Goal: Task Accomplishment & Management: Manage account settings

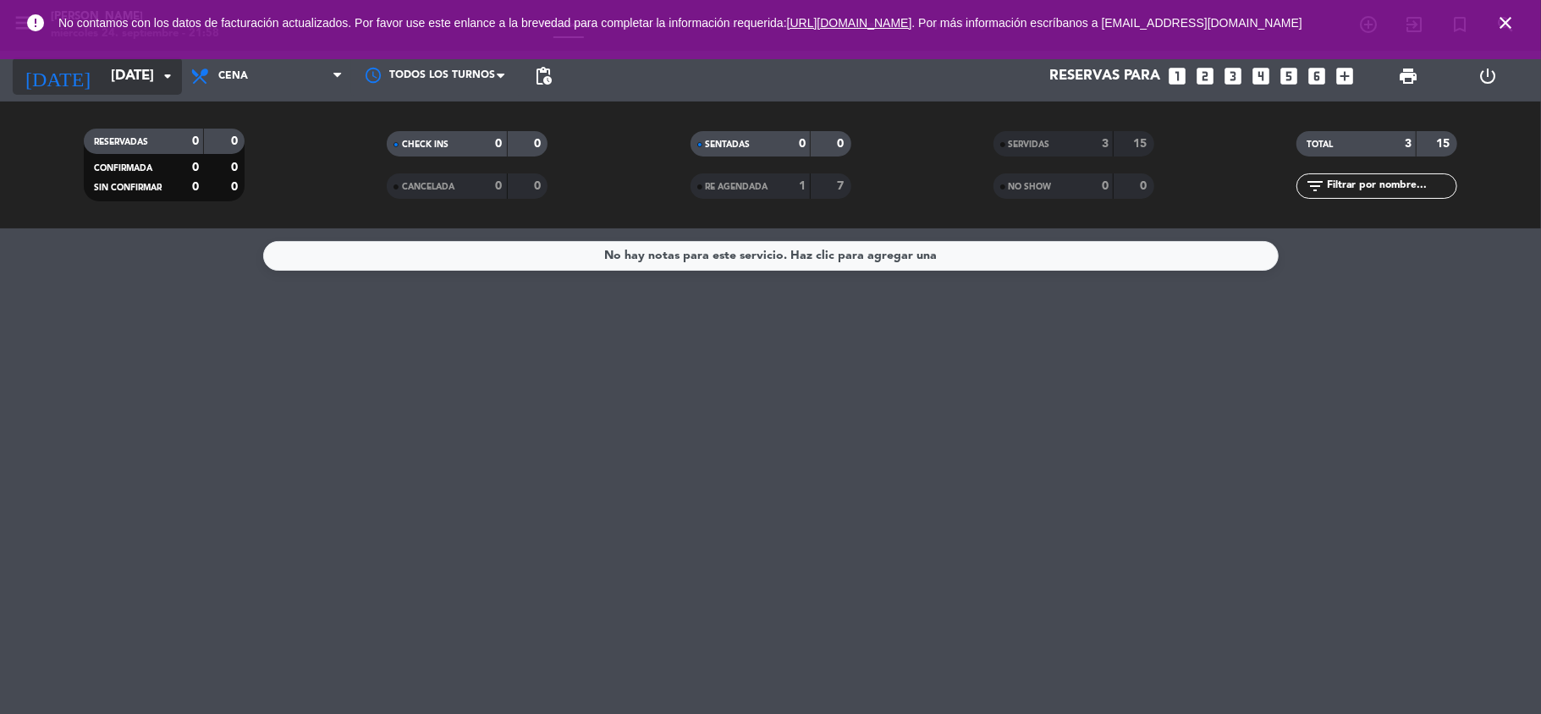
click at [157, 71] on icon "arrow_drop_down" at bounding box center [167, 76] width 20 height 20
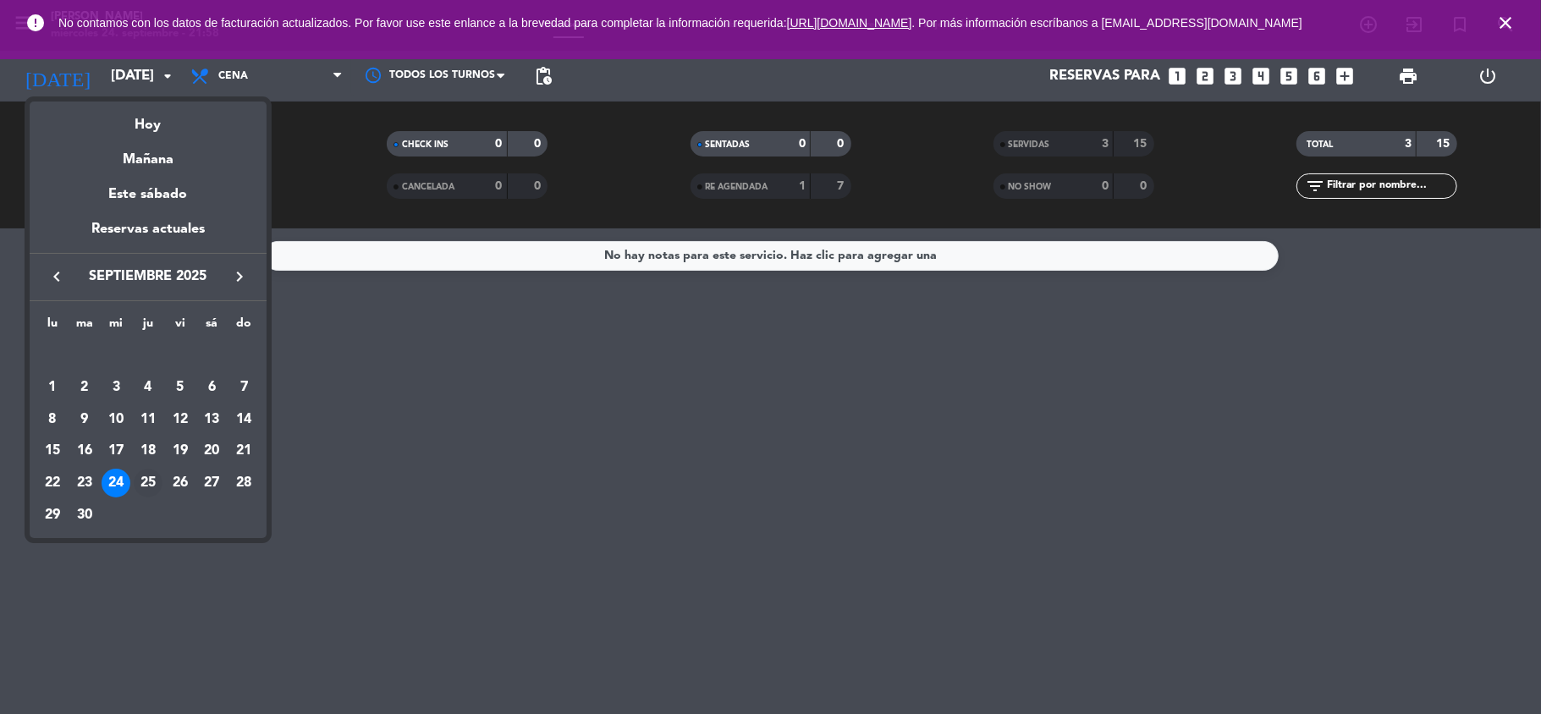
click at [144, 485] on div "25" at bounding box center [148, 483] width 29 height 29
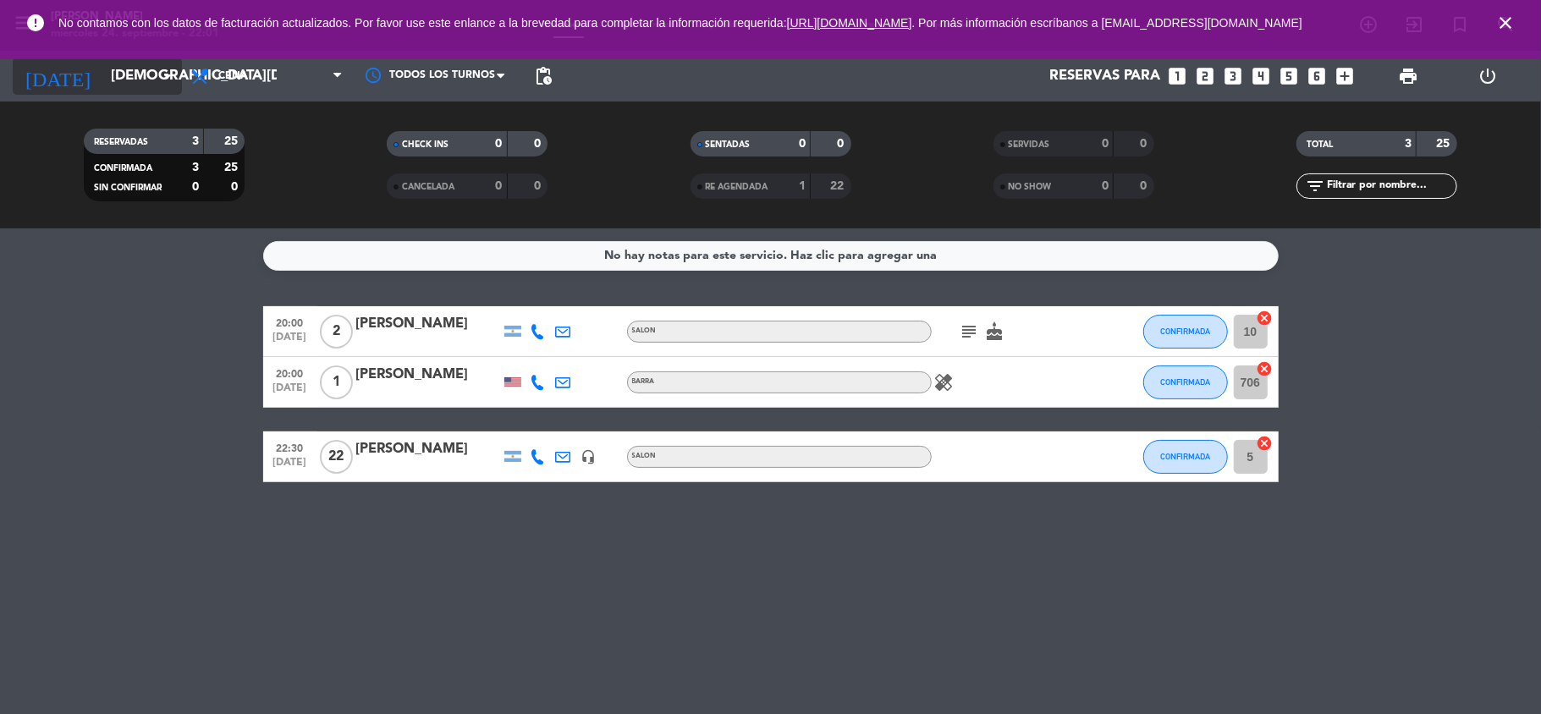
click at [147, 83] on input "[DEMOGRAPHIC_DATA][DATE]" at bounding box center [193, 76] width 183 height 33
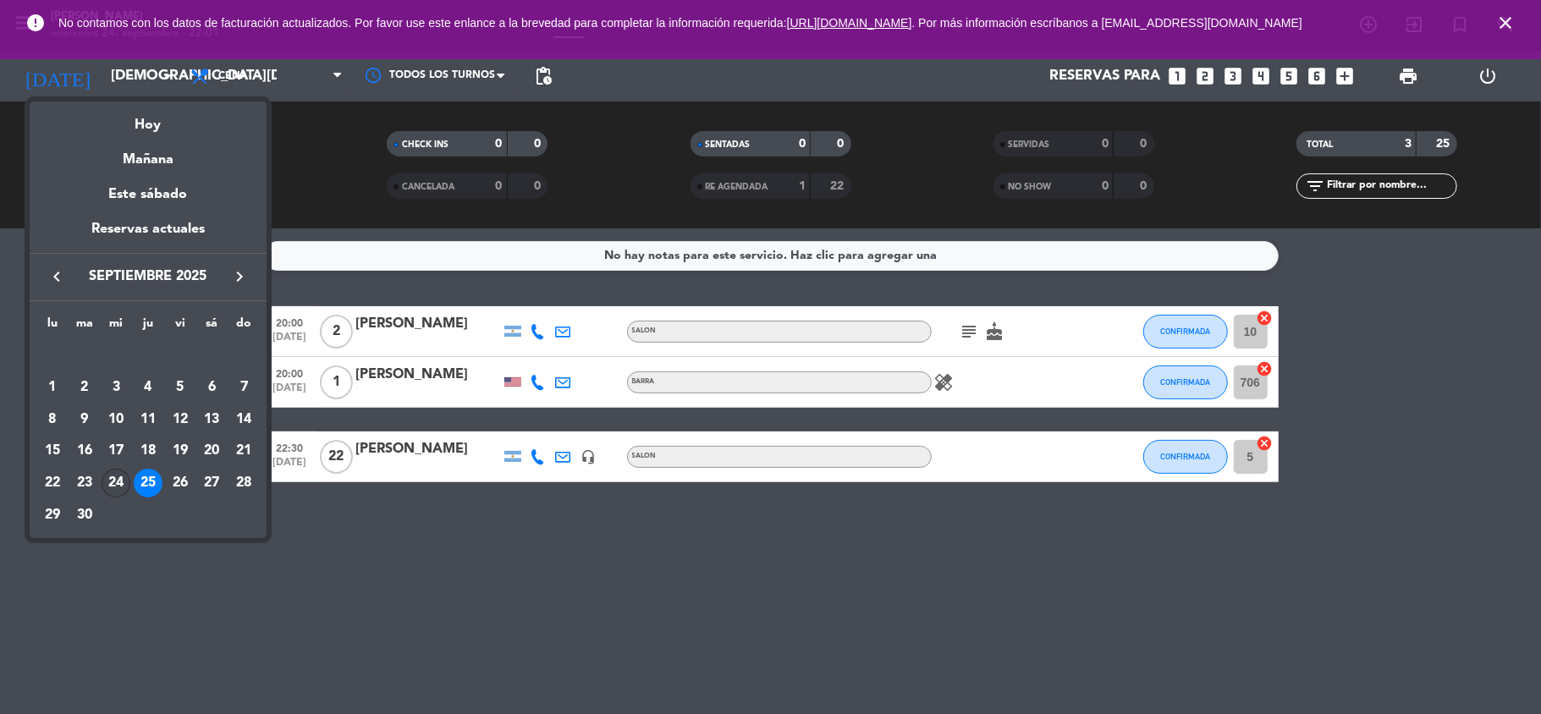
click at [113, 479] on div "24" at bounding box center [116, 483] width 29 height 29
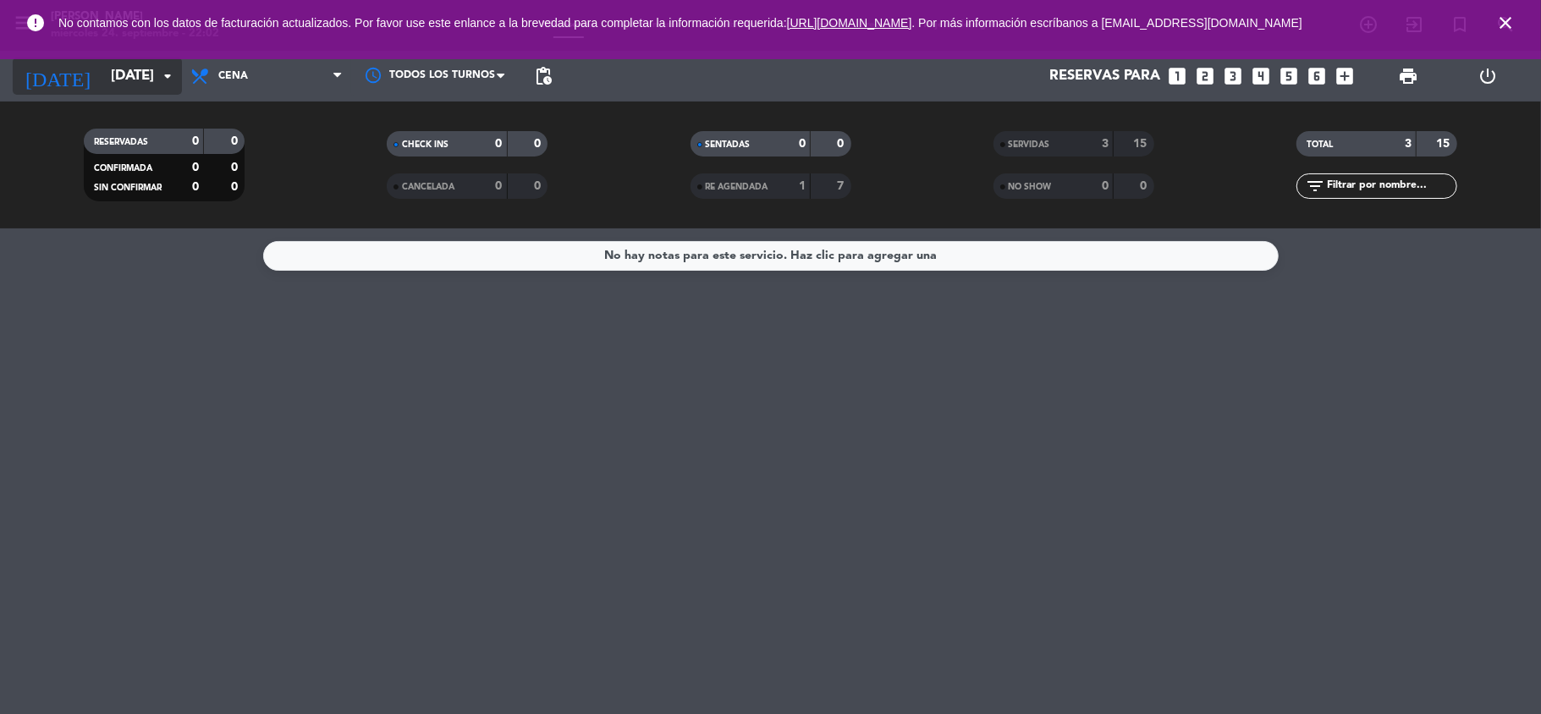
click at [127, 85] on input "[DATE]" at bounding box center [193, 76] width 183 height 33
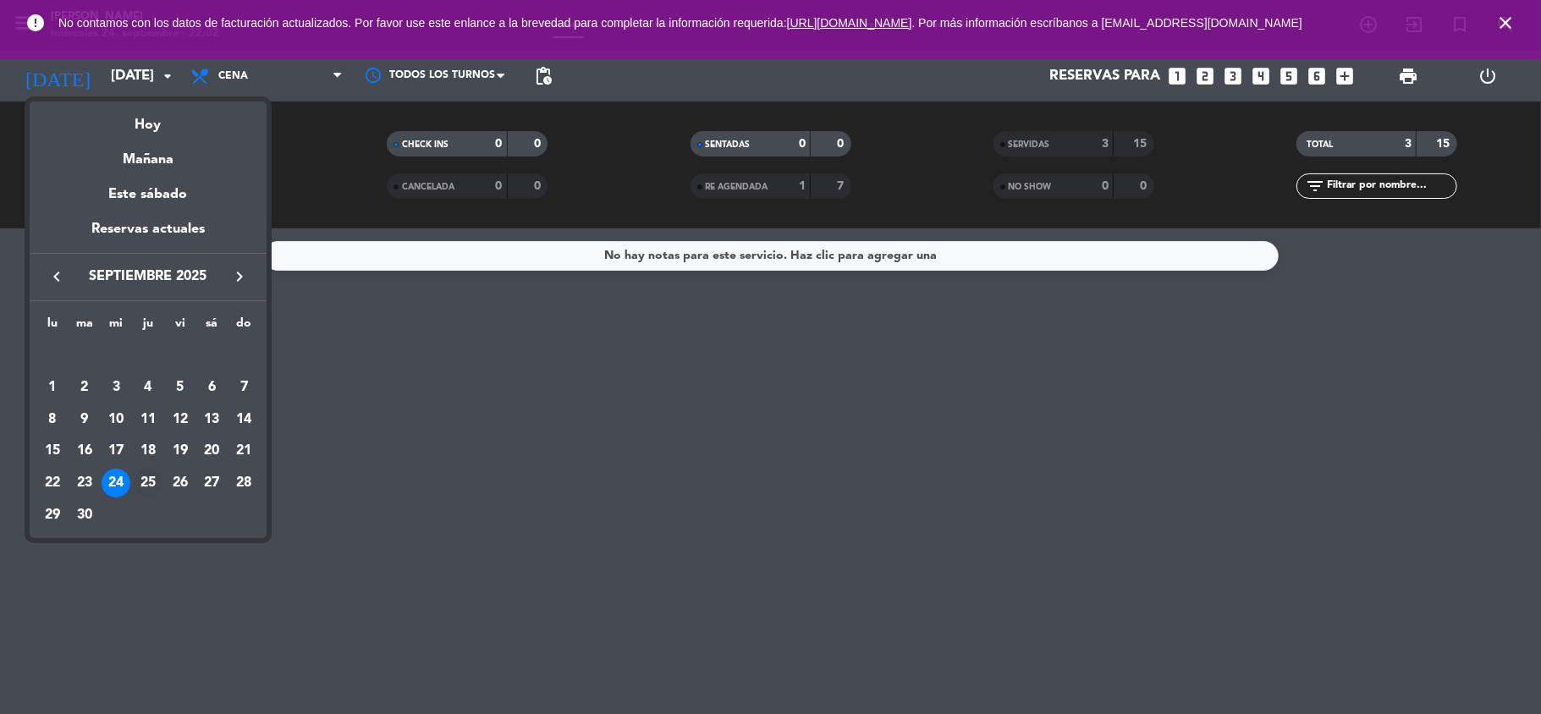
click at [157, 488] on div "25" at bounding box center [148, 483] width 29 height 29
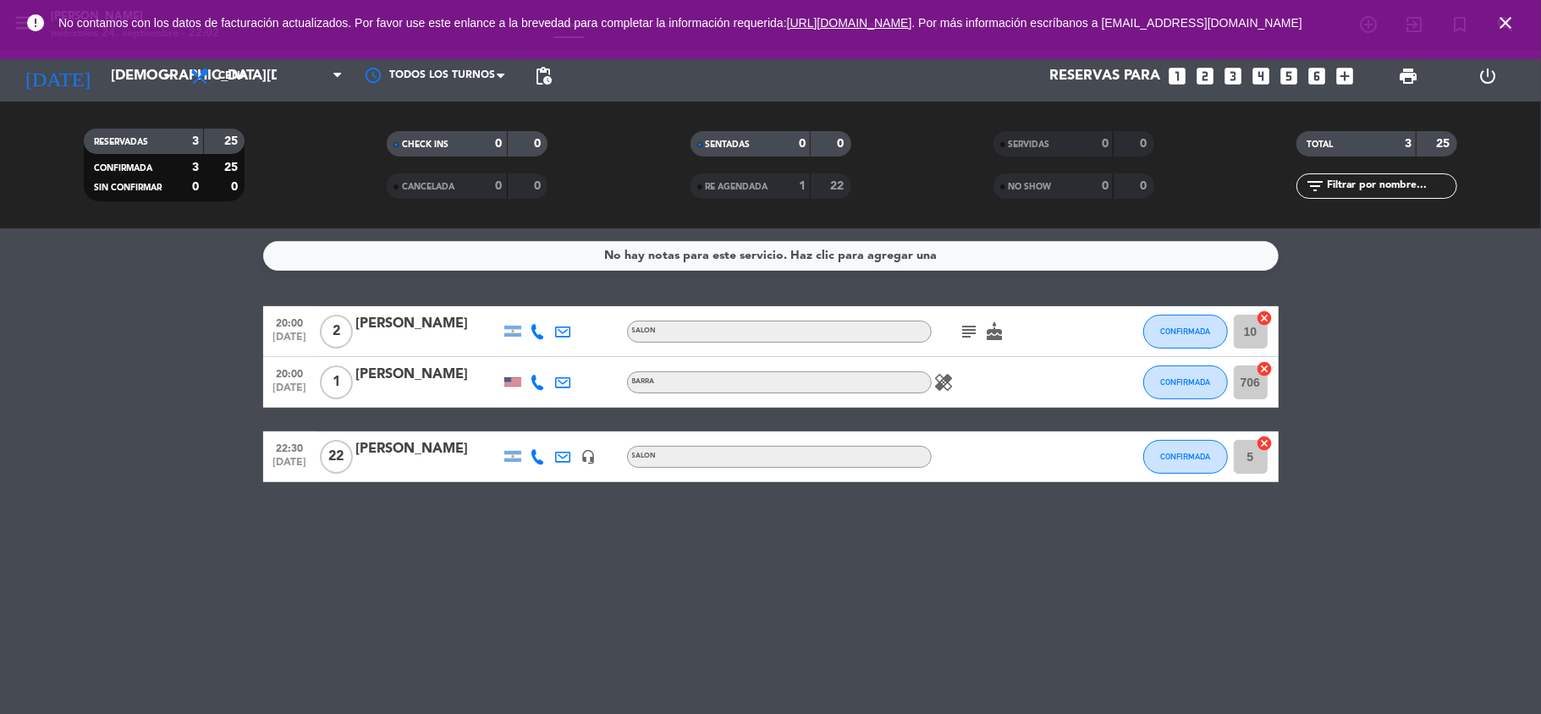
click at [946, 387] on icon "healing" at bounding box center [944, 382] width 20 height 20
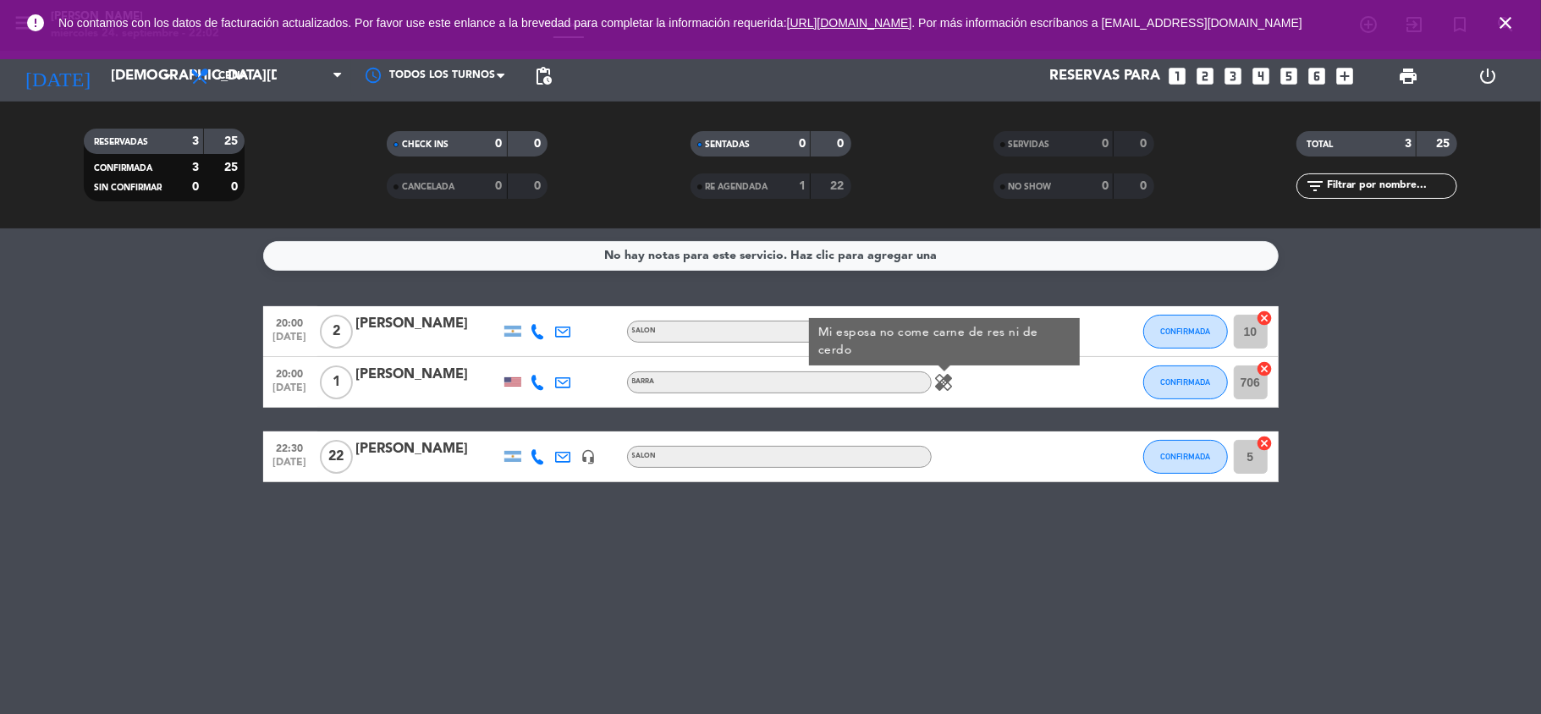
click at [888, 516] on div "No hay notas para este servicio. Haz clic para agregar una 20:00 [DATE] 2 [PERS…" at bounding box center [770, 471] width 1541 height 486
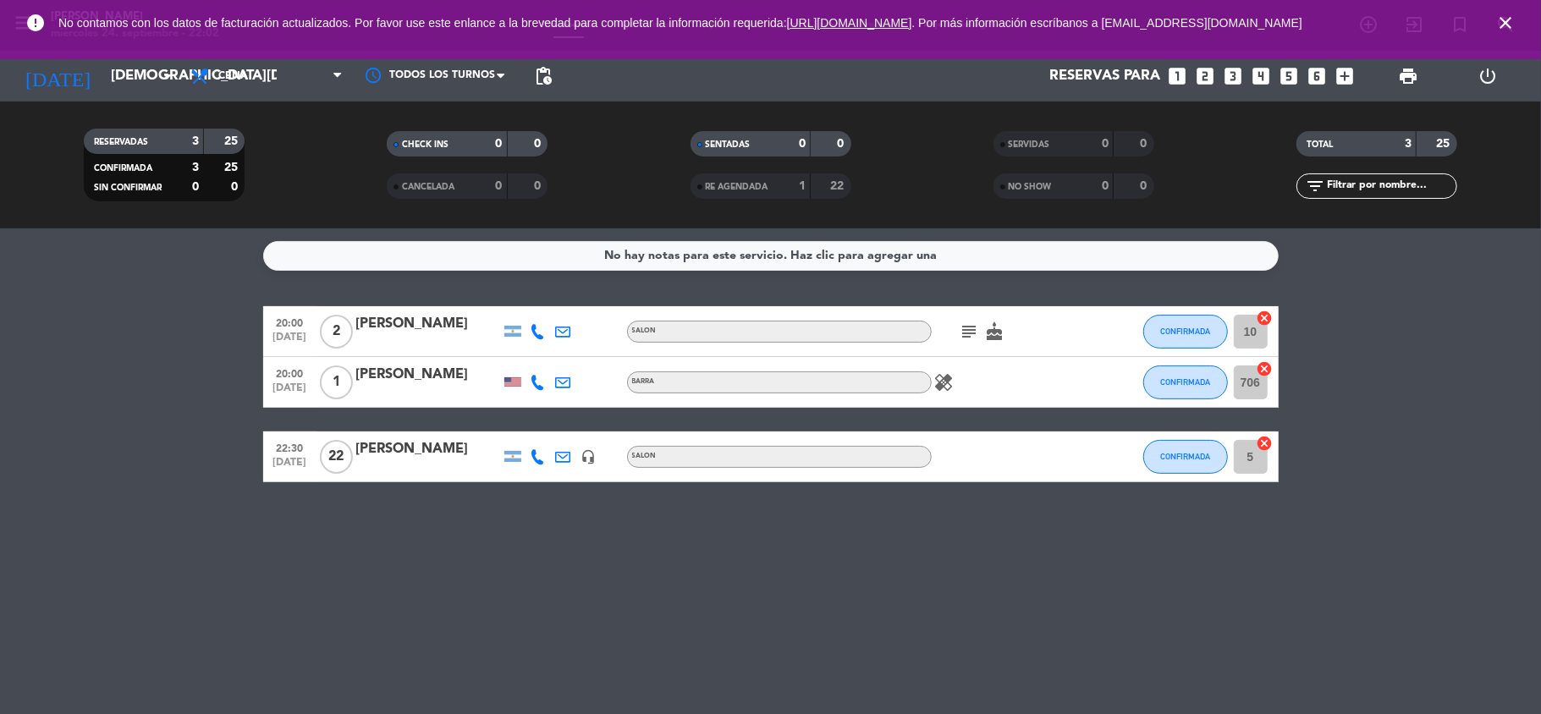
click at [966, 329] on icon "subject" at bounding box center [969, 332] width 20 height 20
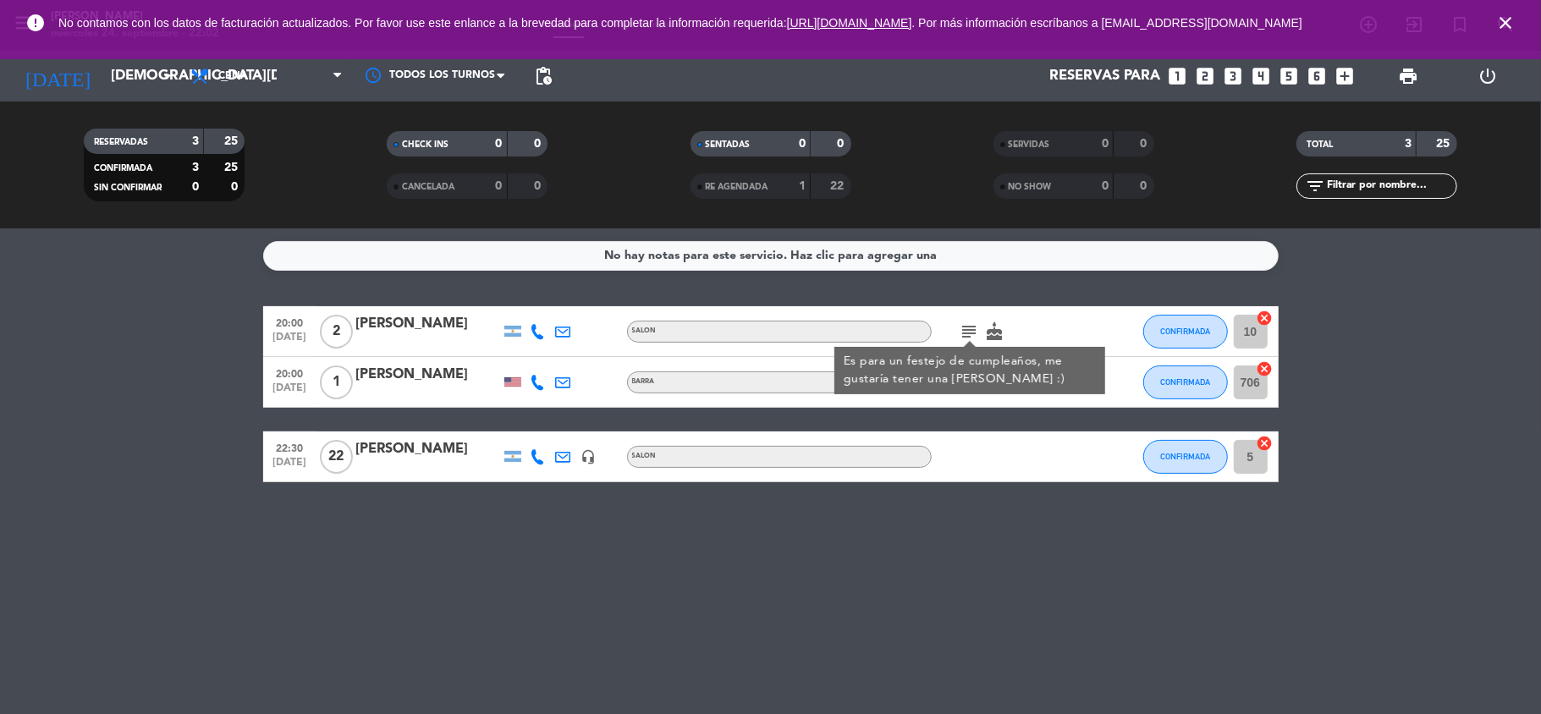
click at [787, 518] on div "No hay notas para este servicio. Haz clic para agregar una 20:00 [DATE] 2 [PERS…" at bounding box center [770, 471] width 1541 height 486
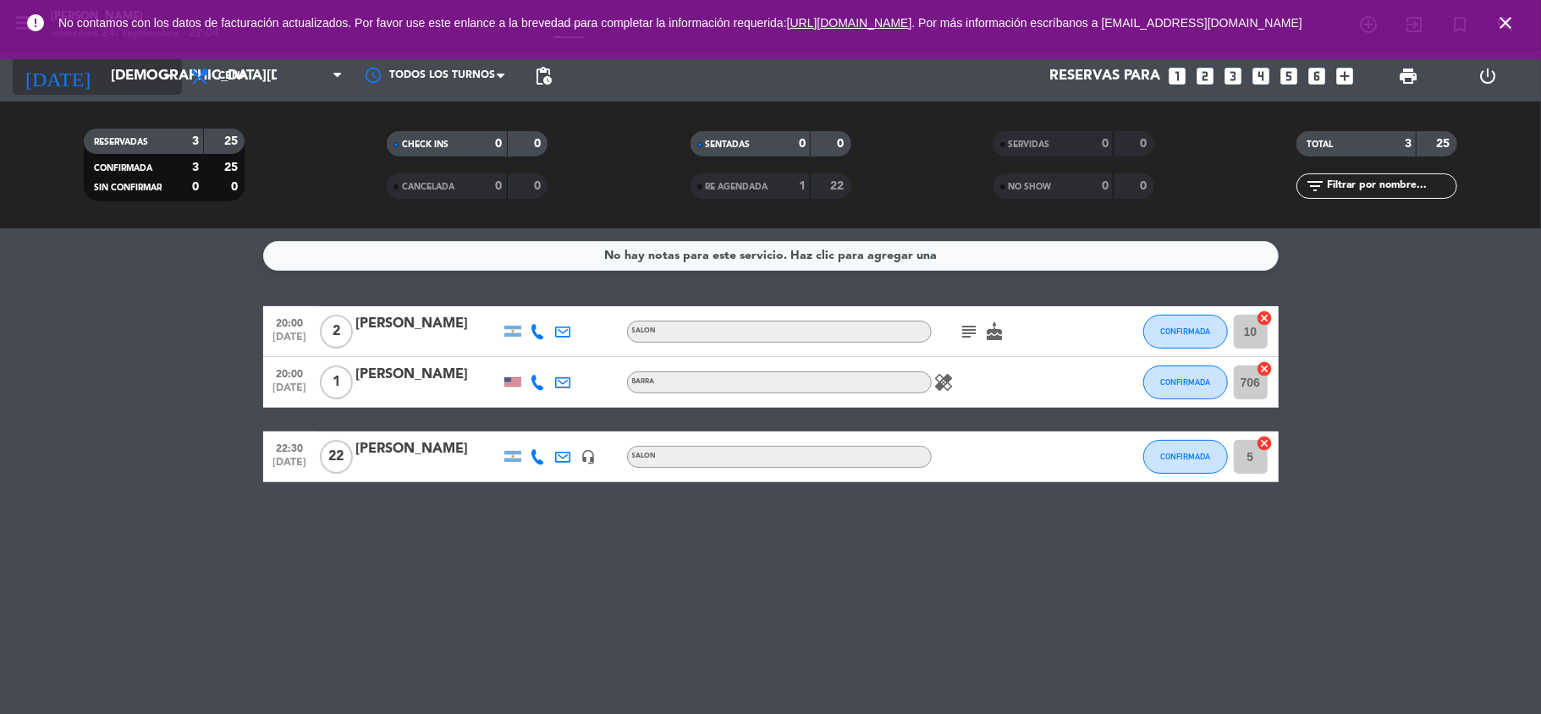
click at [133, 68] on input "[DEMOGRAPHIC_DATA][DATE]" at bounding box center [193, 76] width 183 height 33
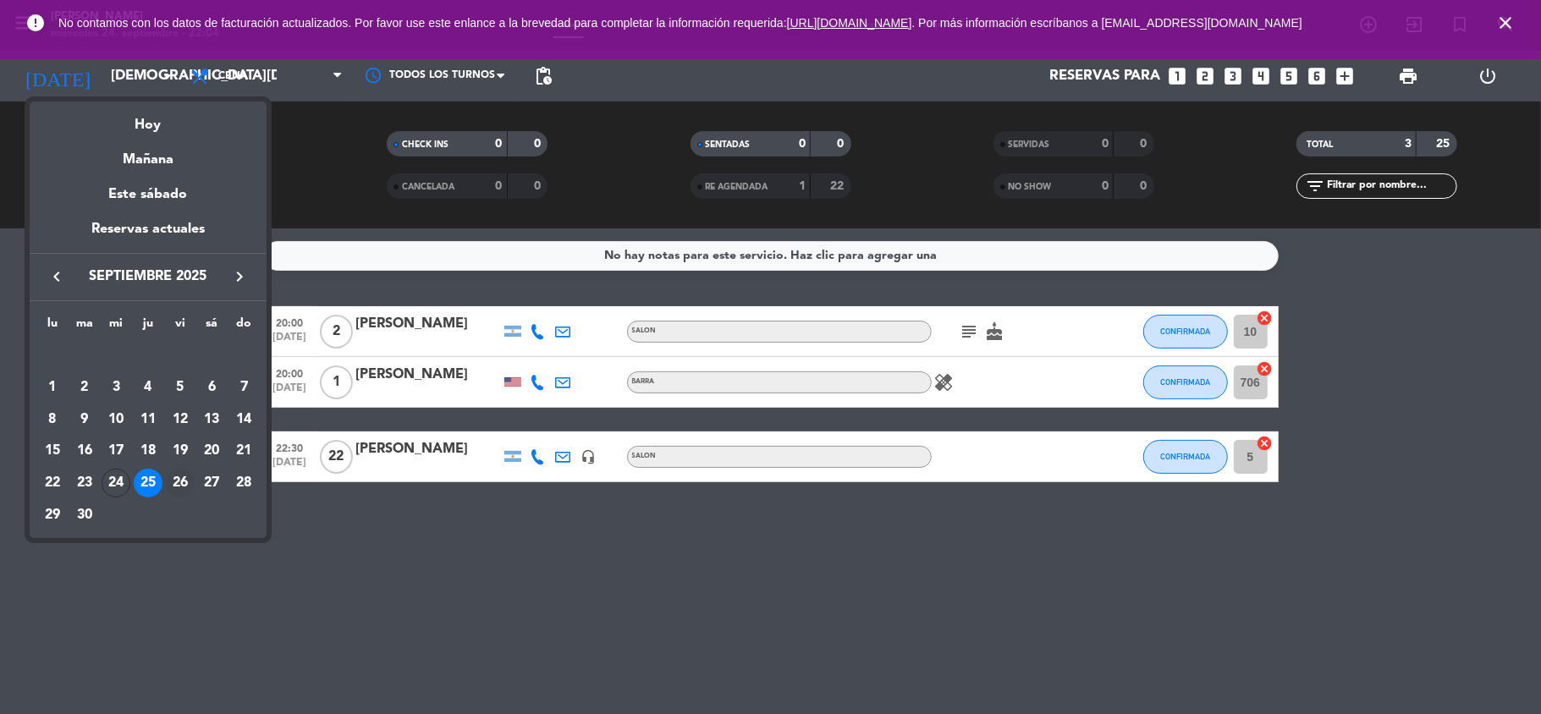
click at [181, 471] on div "26" at bounding box center [180, 483] width 29 height 29
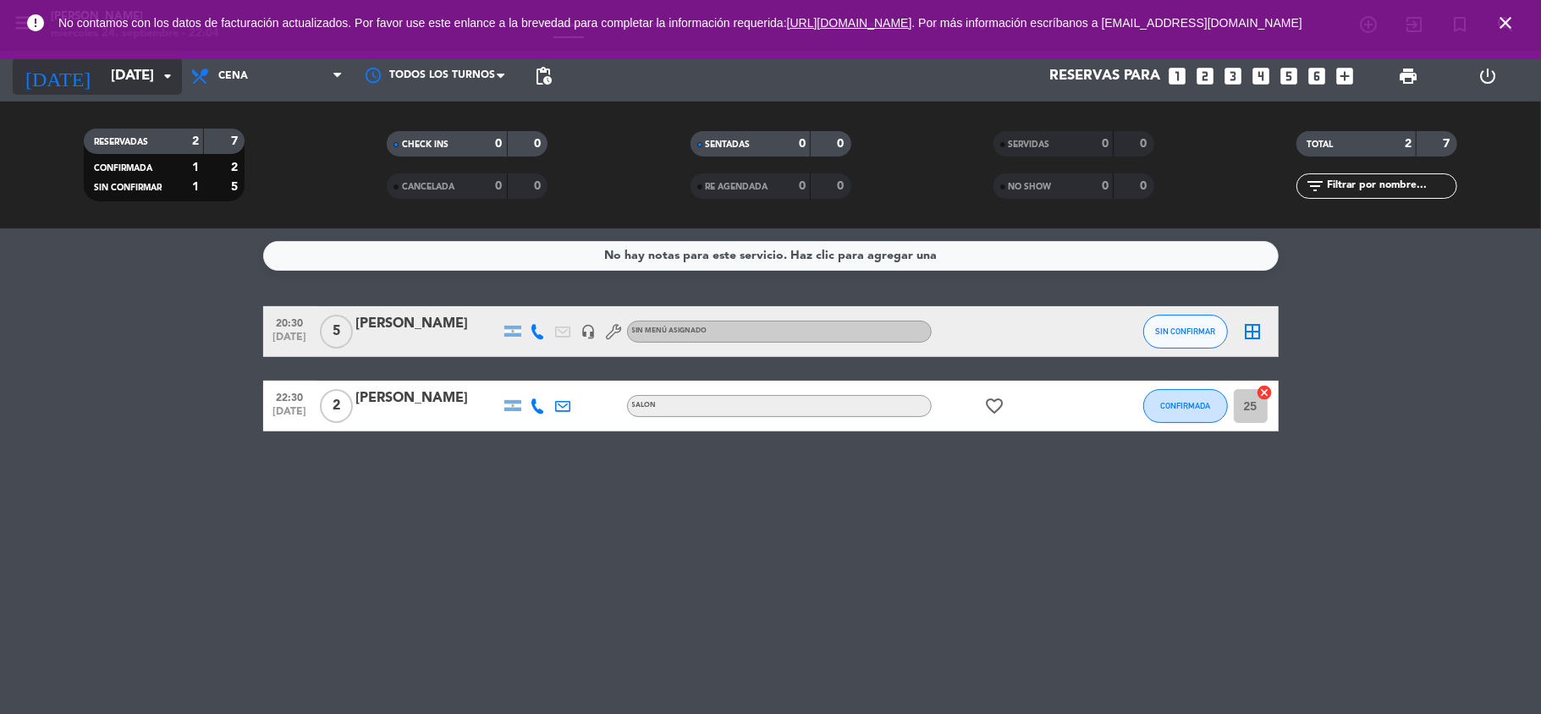
click at [129, 76] on input "[DATE]" at bounding box center [193, 76] width 183 height 33
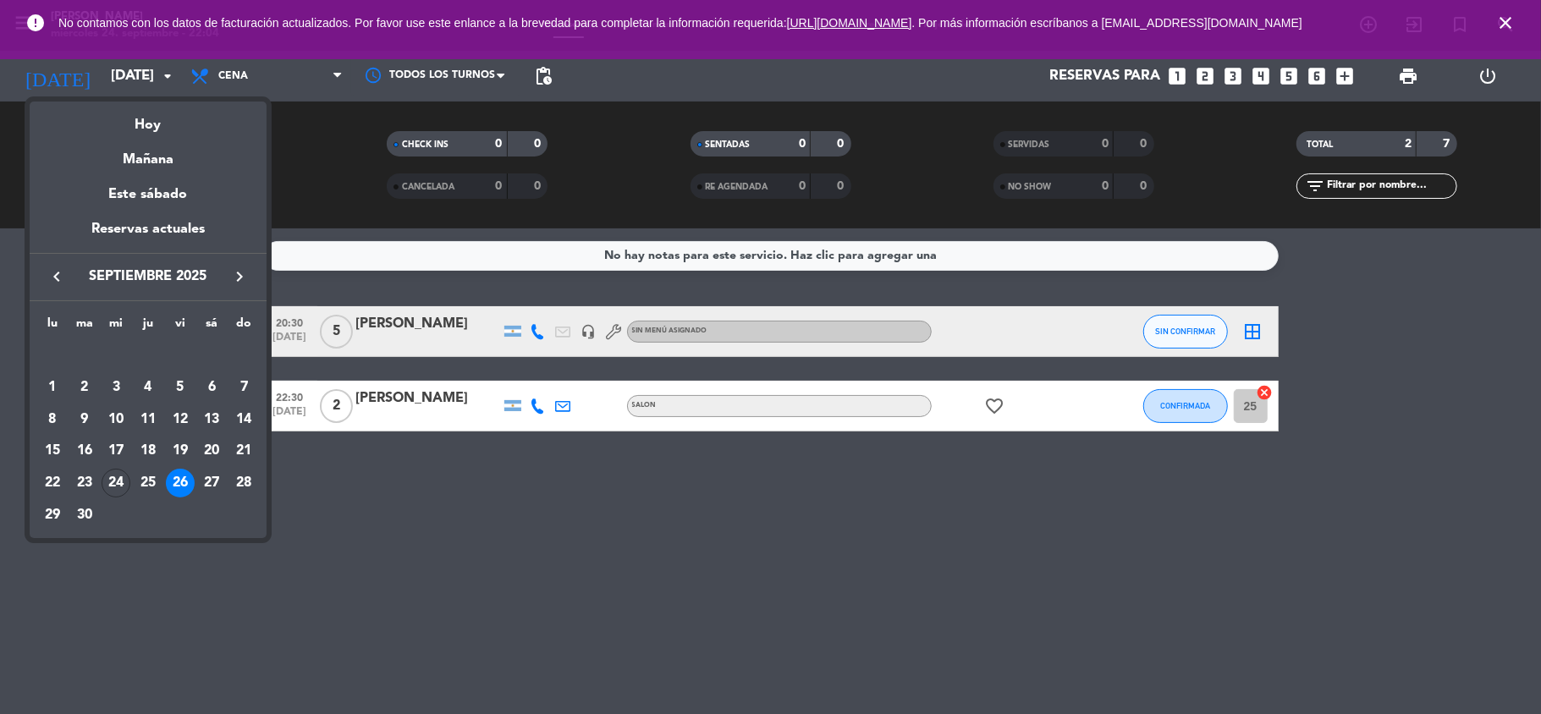
click at [204, 479] on div "27" at bounding box center [211, 483] width 29 height 29
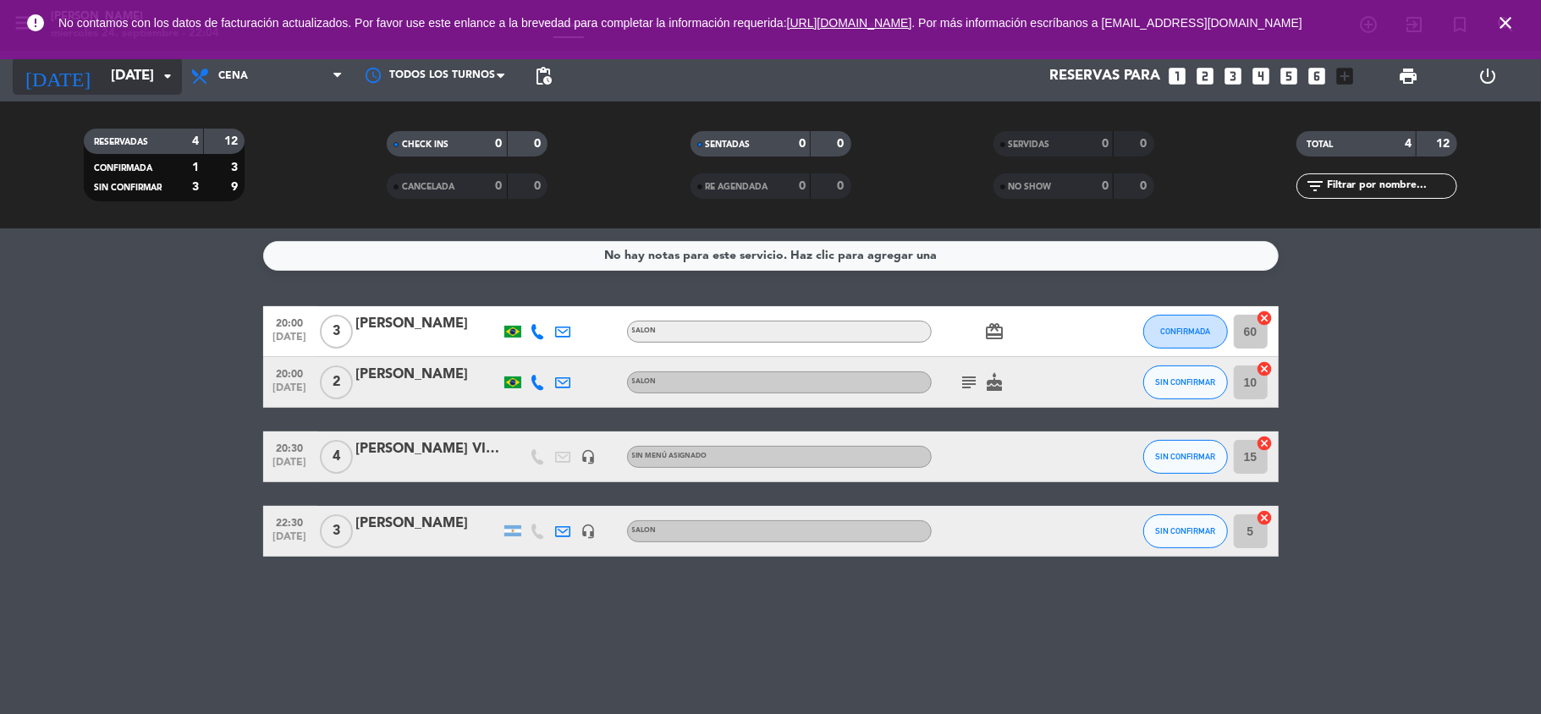
click at [130, 83] on input "[DATE]" at bounding box center [193, 76] width 183 height 33
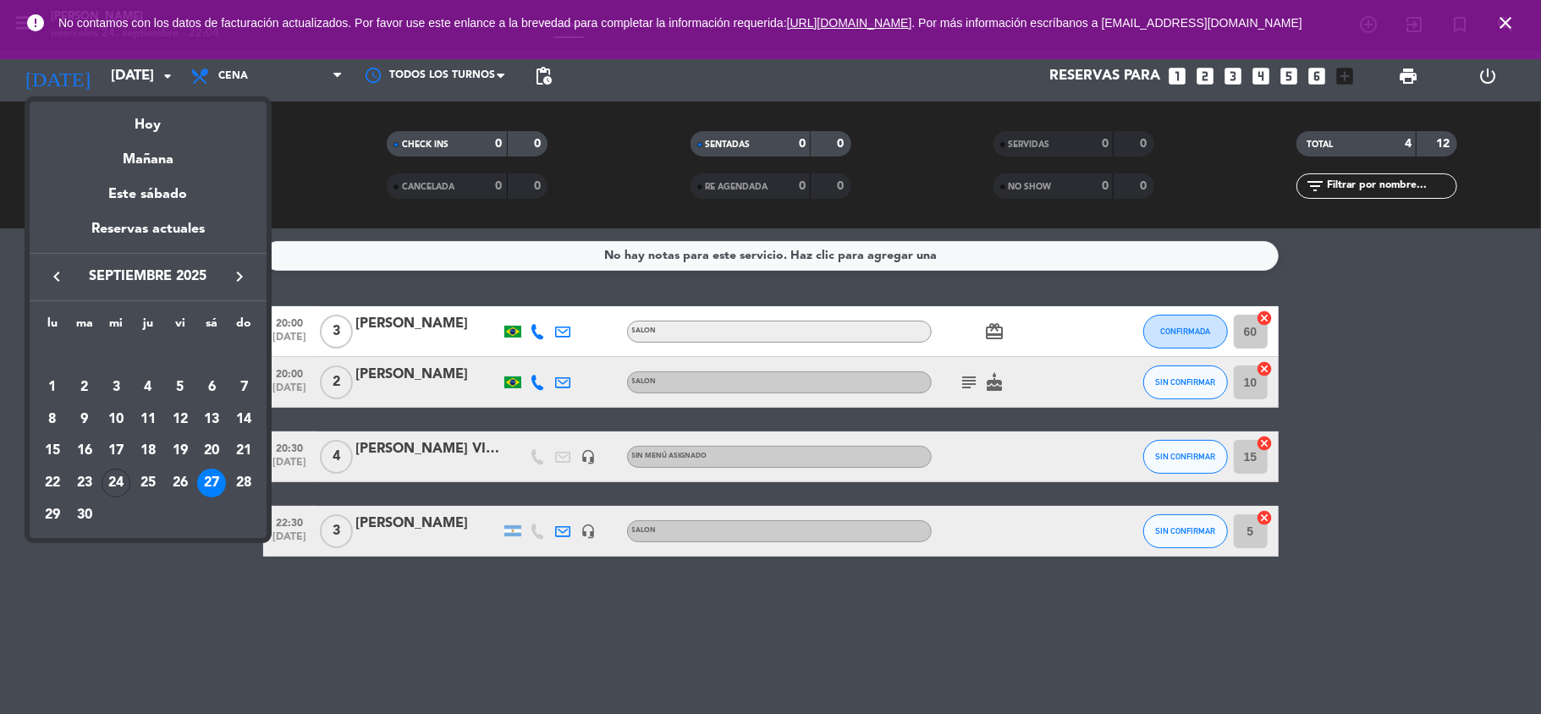
click at [142, 472] on div "25" at bounding box center [148, 483] width 29 height 29
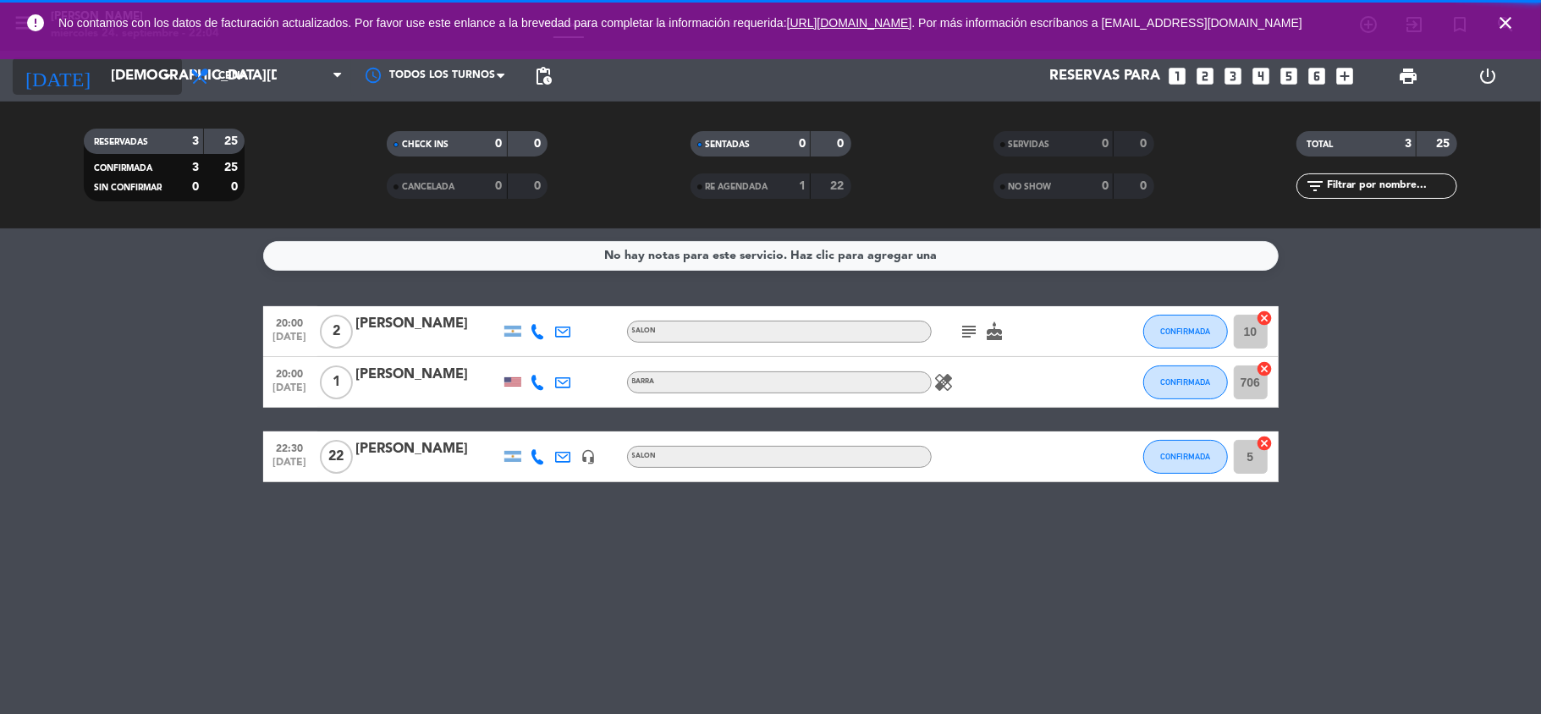
click at [102, 78] on input "[DEMOGRAPHIC_DATA][DATE]" at bounding box center [193, 76] width 183 height 33
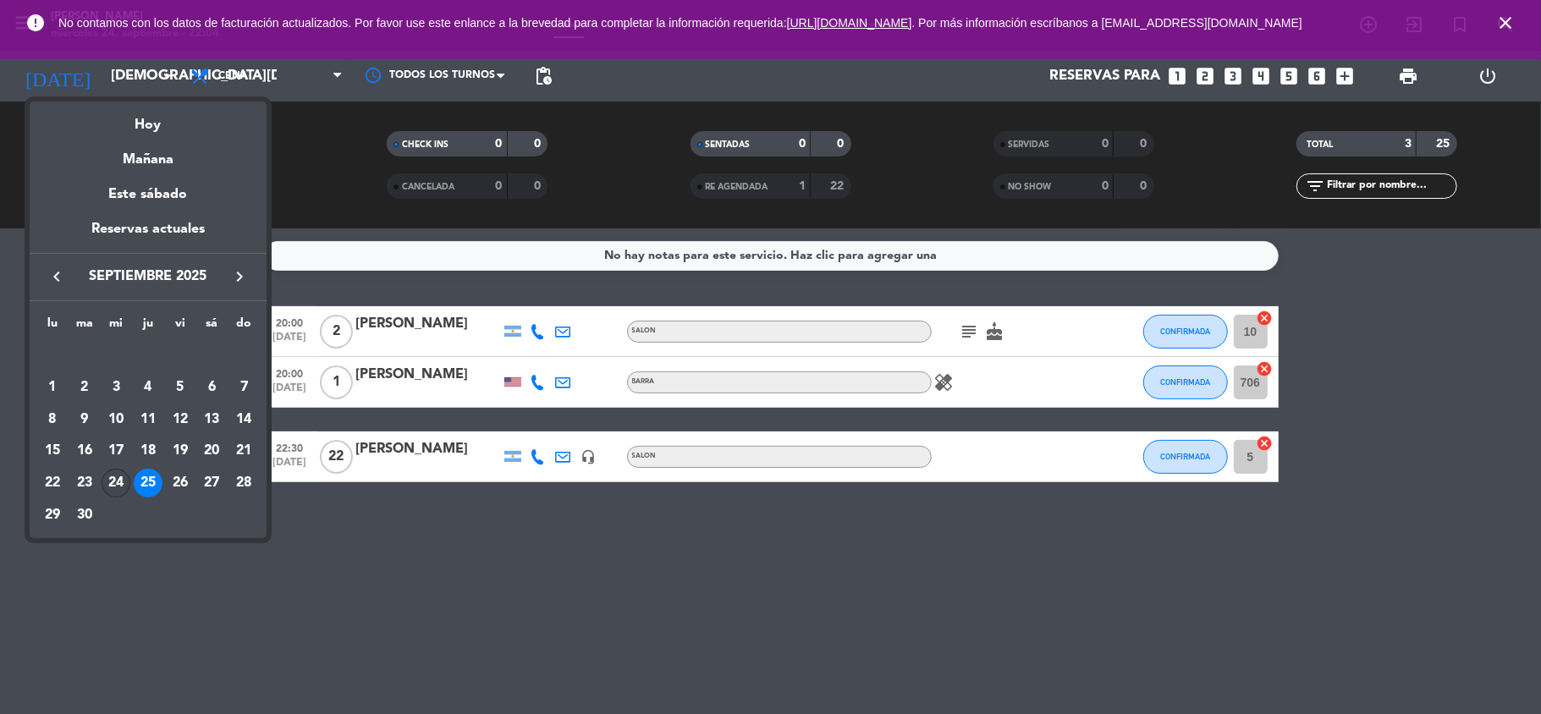
click at [117, 484] on div "24" at bounding box center [116, 483] width 29 height 29
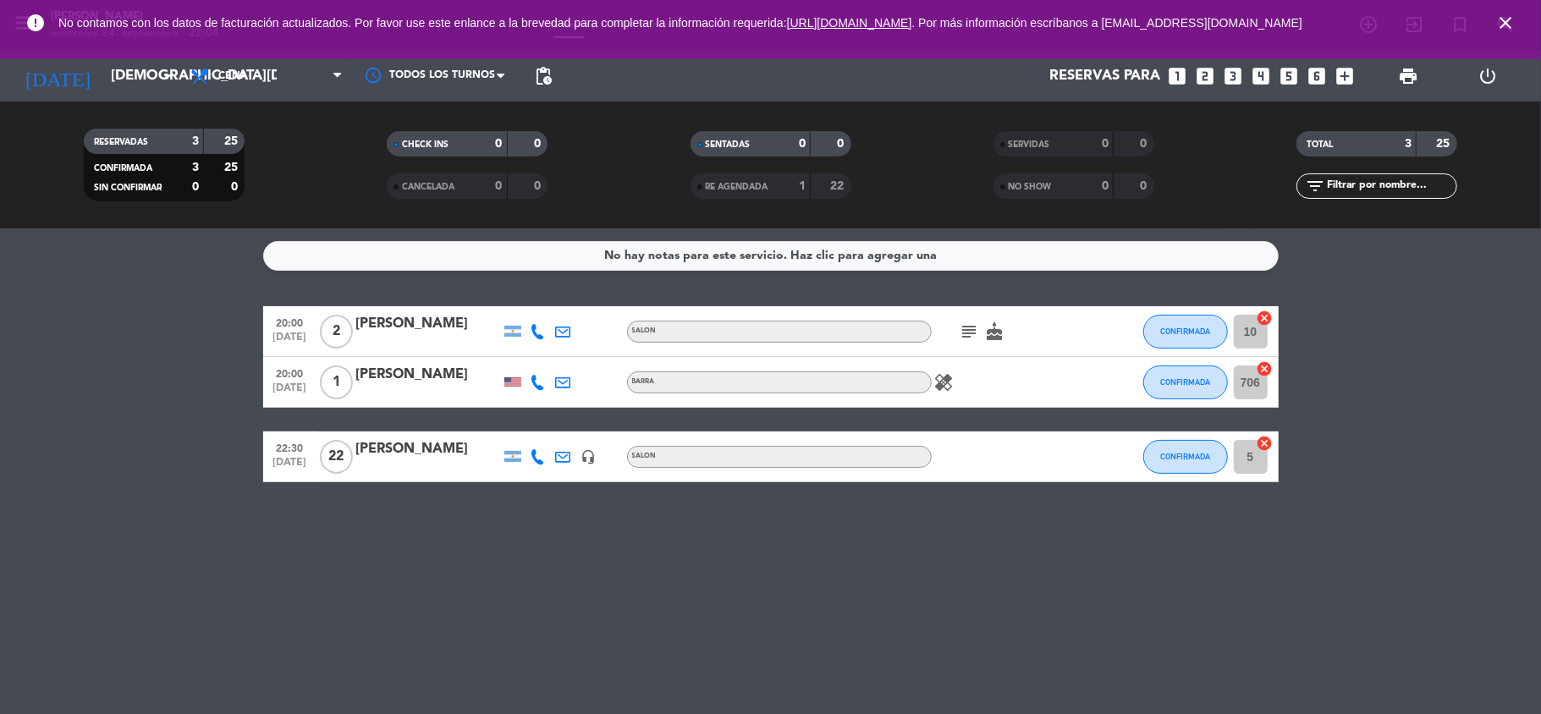
type input "[DATE]"
